Goal: Find specific page/section: Find specific page/section

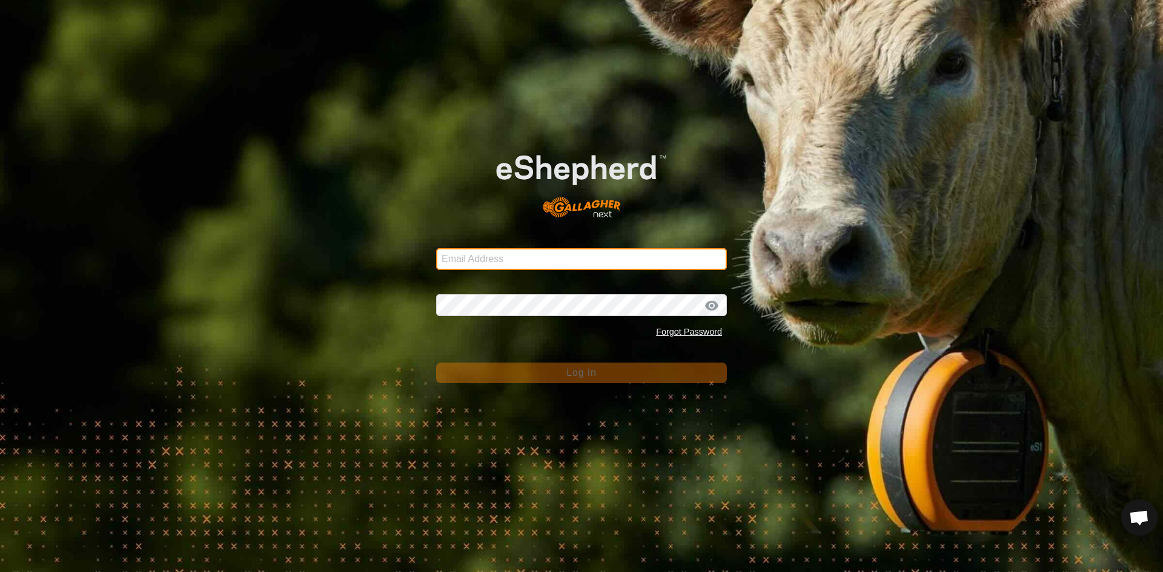
click at [536, 256] on input "Email Address" at bounding box center [581, 259] width 291 height 22
type input "[EMAIL_ADDRESS][DOMAIN_NAME]"
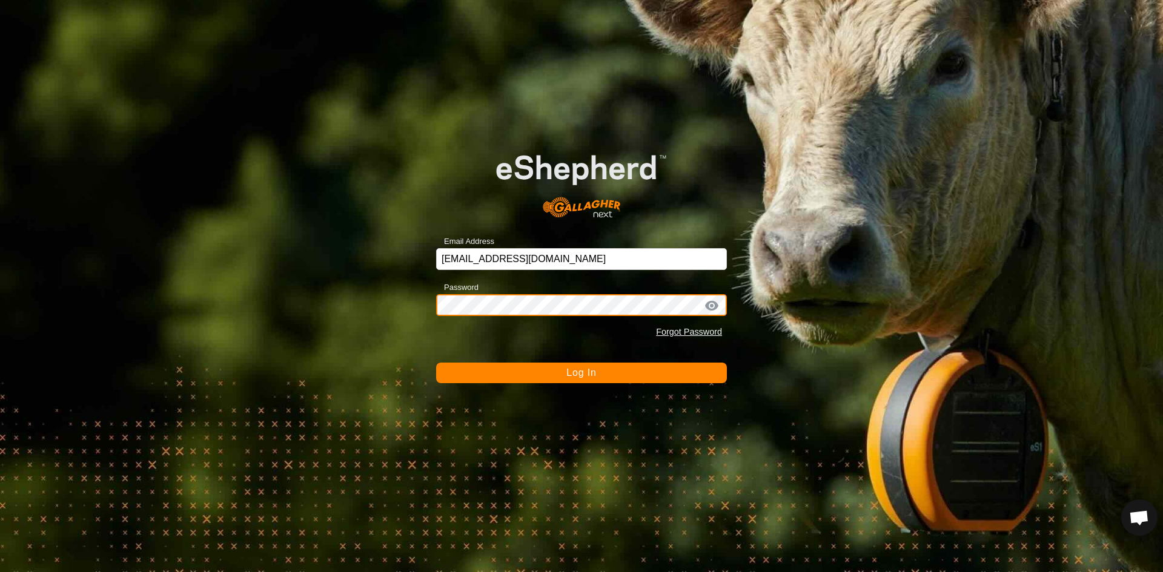
click at [436, 363] on button "Log In" at bounding box center [581, 373] width 291 height 21
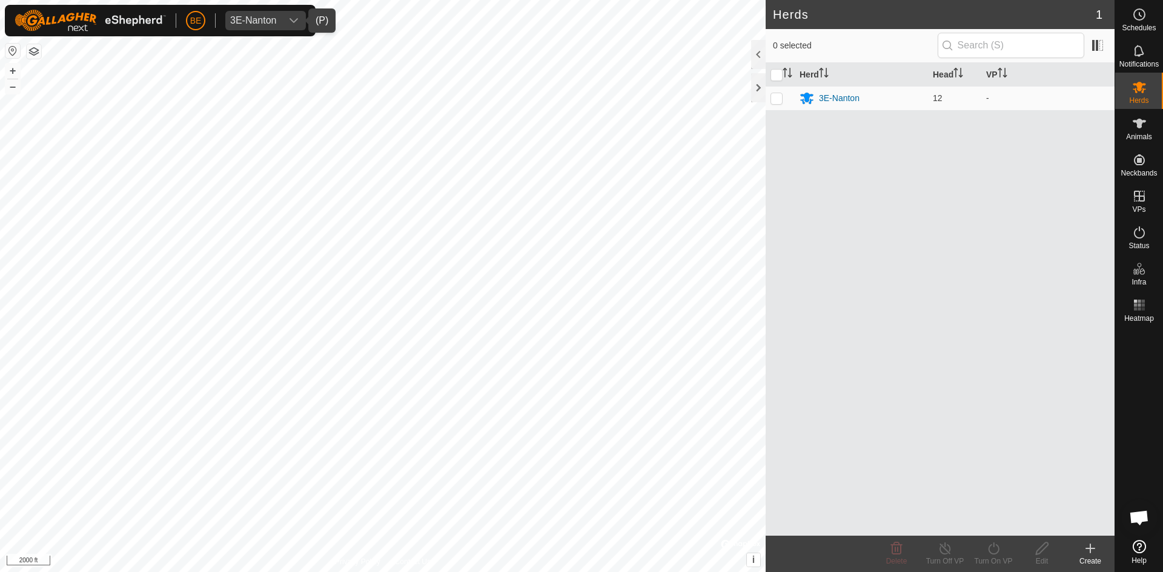
click at [262, 25] on div "3E-Nanton" at bounding box center [253, 21] width 47 height 10
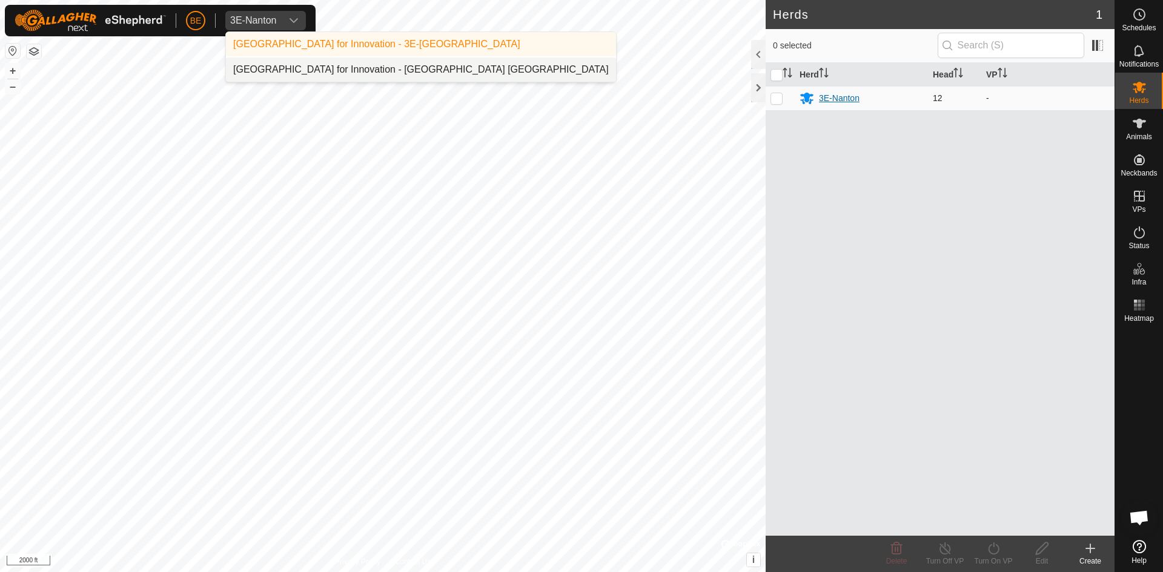
click at [845, 104] on div "3E-Nanton" at bounding box center [839, 98] width 41 height 13
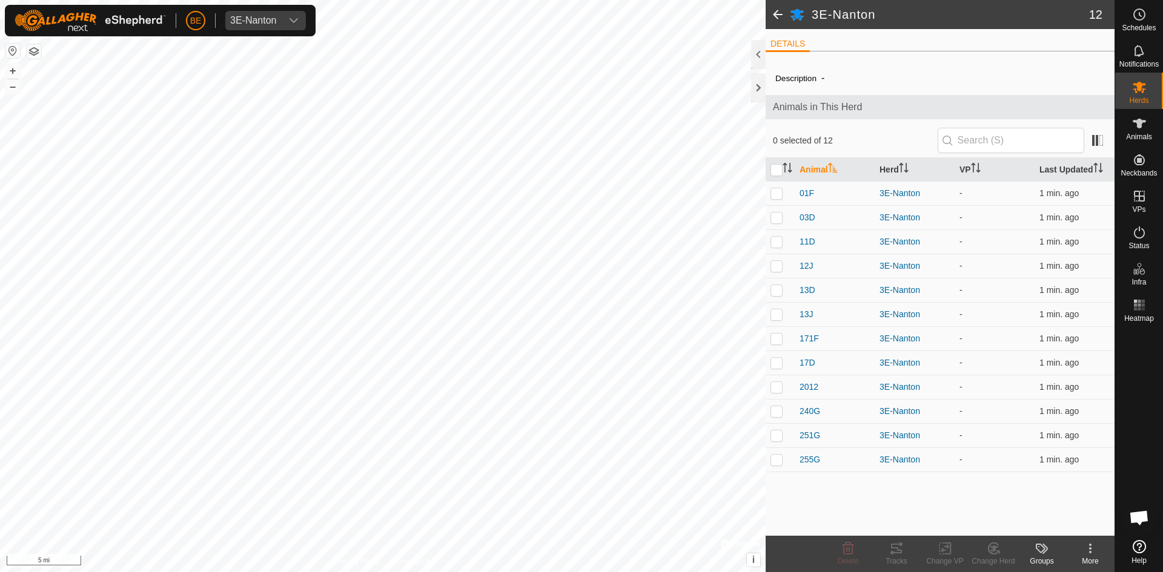
click at [625, 572] on html "BE 3E-Nanton Schedules Notifications Herds Animals Neckbands VPs Status Infra H…" at bounding box center [581, 286] width 1163 height 572
click at [775, 13] on span at bounding box center [778, 14] width 24 height 29
